Goal: Find specific page/section: Find specific page/section

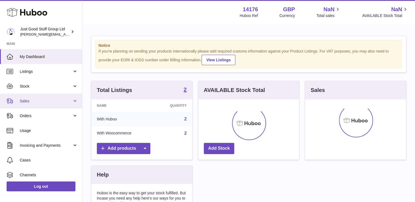
click at [56, 98] on link "Sales" at bounding box center [41, 101] width 82 height 15
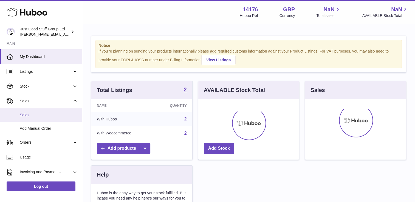
click at [55, 113] on span "Sales" at bounding box center [49, 115] width 58 height 5
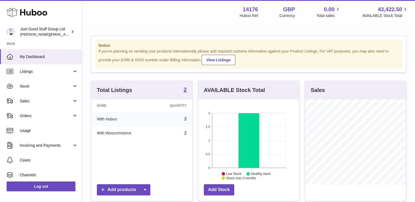
scroll to position [86, 102]
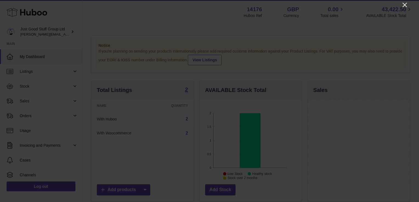
click at [404, 4] on icon "Close" at bounding box center [405, 5] width 4 height 4
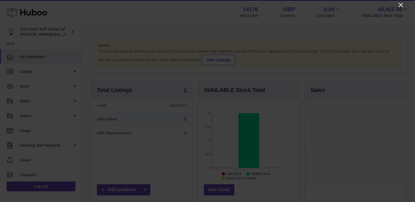
scroll to position [274222, 274207]
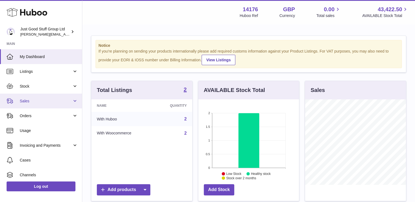
click at [36, 100] on span "Sales" at bounding box center [46, 101] width 52 height 5
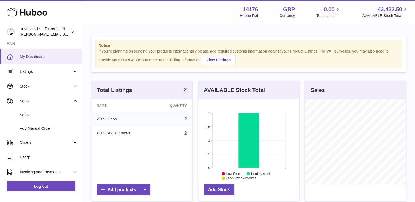
click at [47, 58] on span "My Dashboard" at bounding box center [49, 56] width 58 height 5
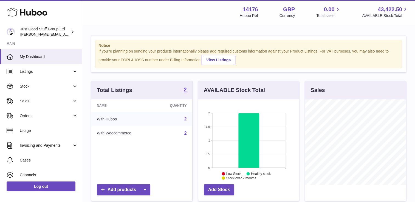
scroll to position [86, 101]
